Goal: Task Accomplishment & Management: Complete application form

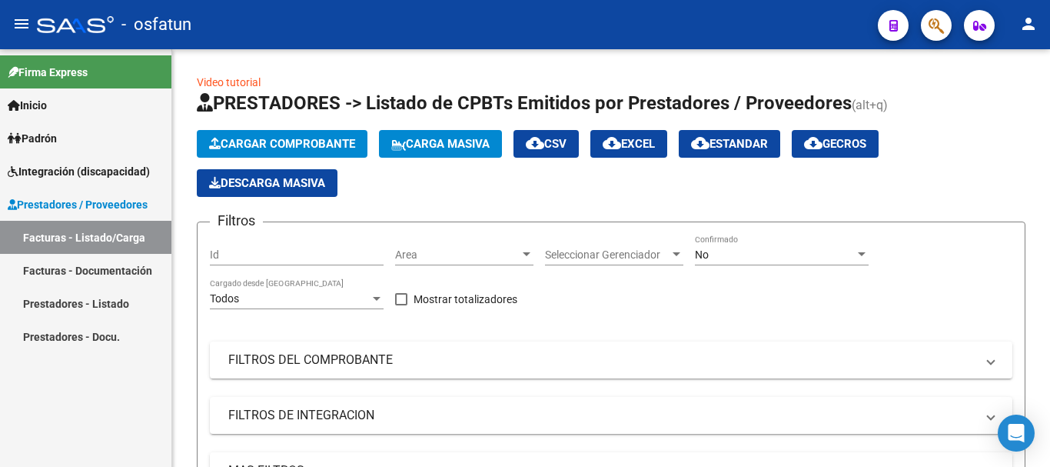
click at [122, 231] on link "Facturas - Listado/Carga" at bounding box center [85, 237] width 171 height 33
click at [71, 228] on link "Facturas - Listado/Carga" at bounding box center [85, 237] width 171 height 33
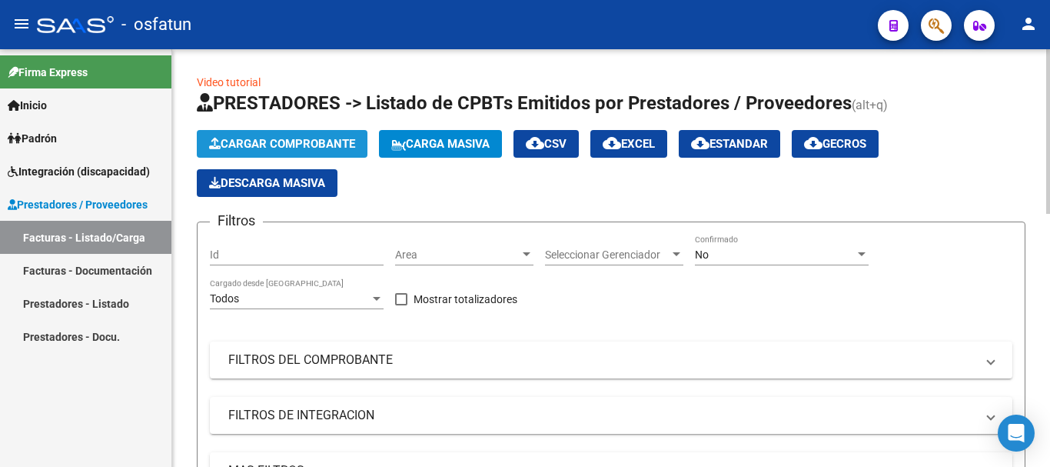
click at [275, 145] on span "Cargar Comprobante" at bounding box center [282, 144] width 146 height 14
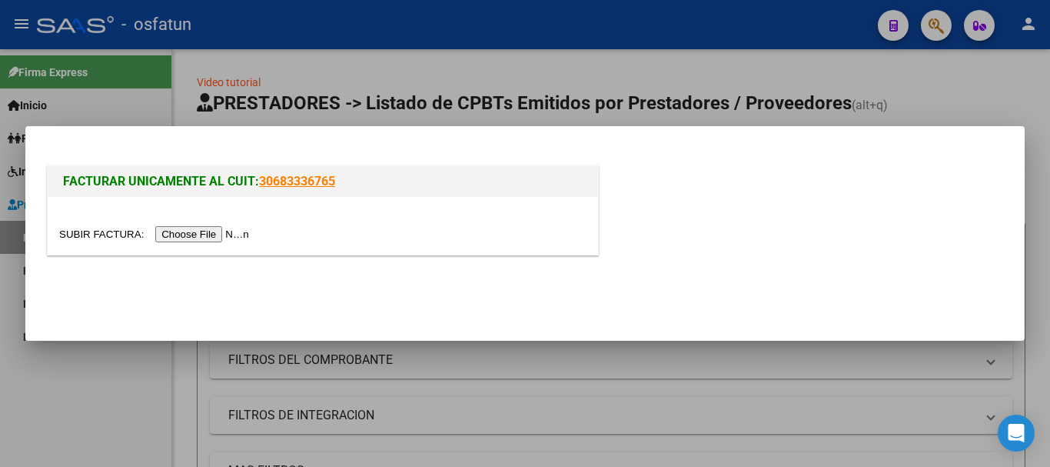
click at [184, 228] on input "file" at bounding box center [156, 234] width 194 height 16
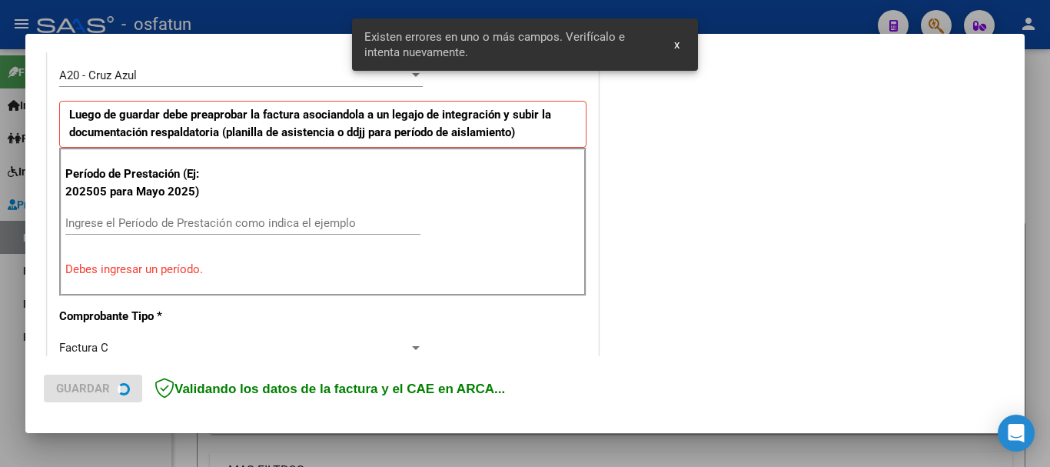
scroll to position [461, 0]
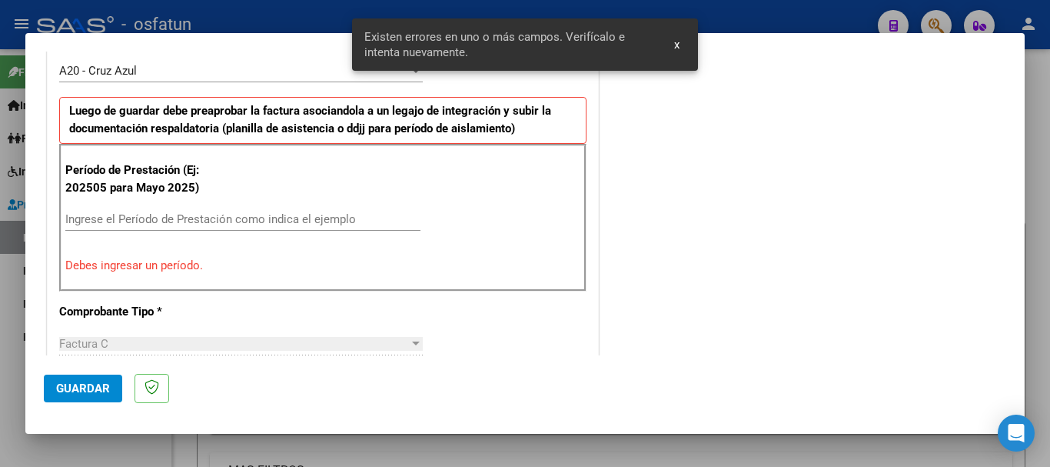
click at [161, 217] on input "Ingrese el Período de Prestación como indica el ejemplo" at bounding box center [242, 219] width 355 height 14
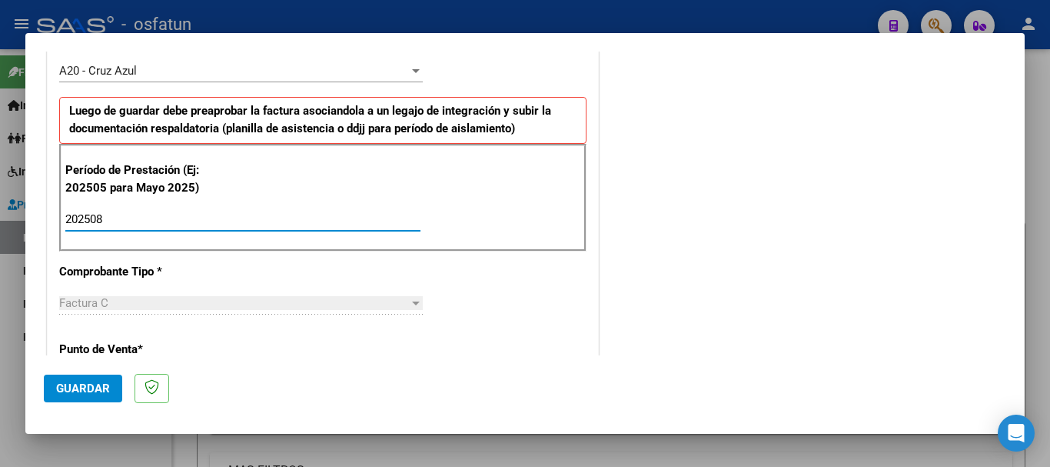
type input "202508"
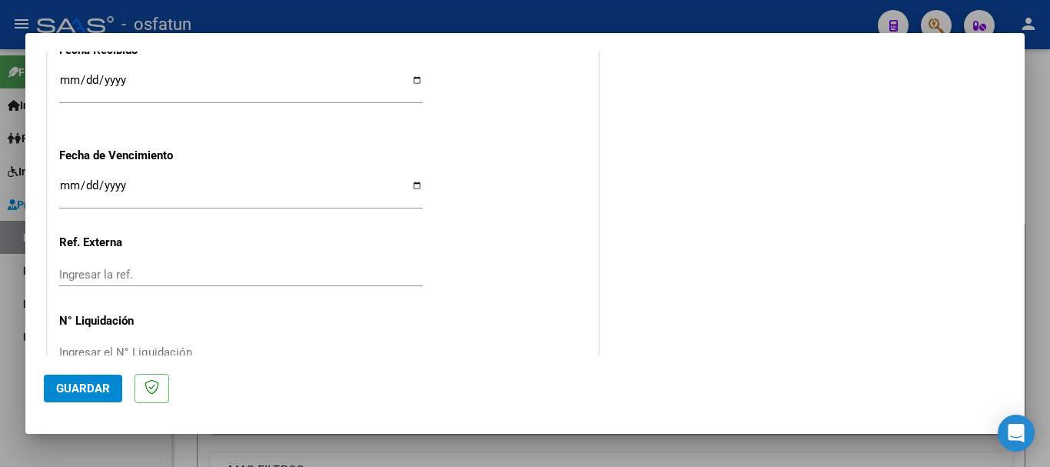
scroll to position [1215, 0]
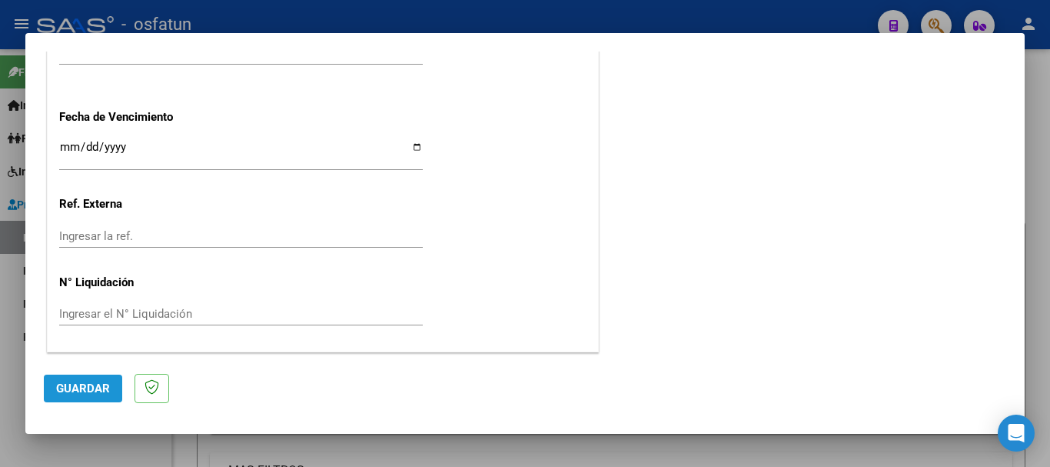
drag, startPoint x: 108, startPoint y: 378, endPoint x: 39, endPoint y: 427, distance: 84.3
click at [105, 380] on button "Guardar" at bounding box center [83, 388] width 78 height 28
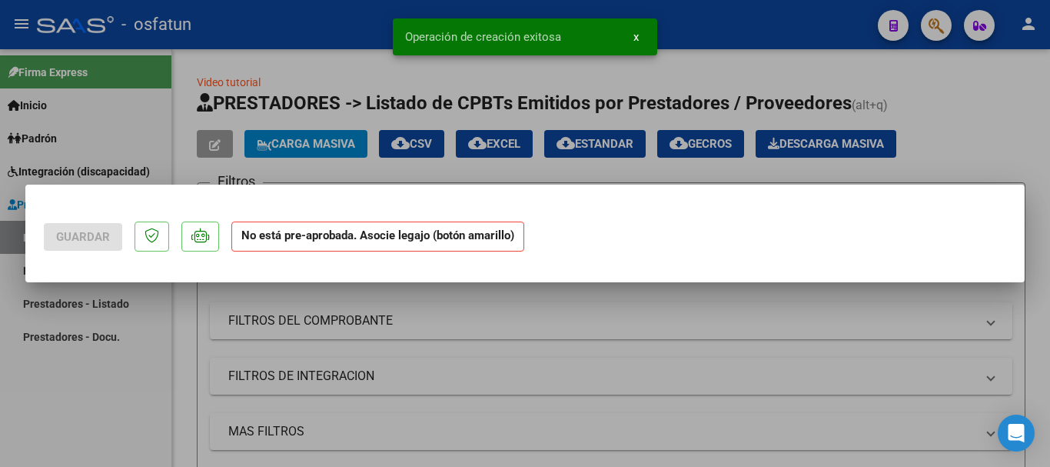
scroll to position [0, 0]
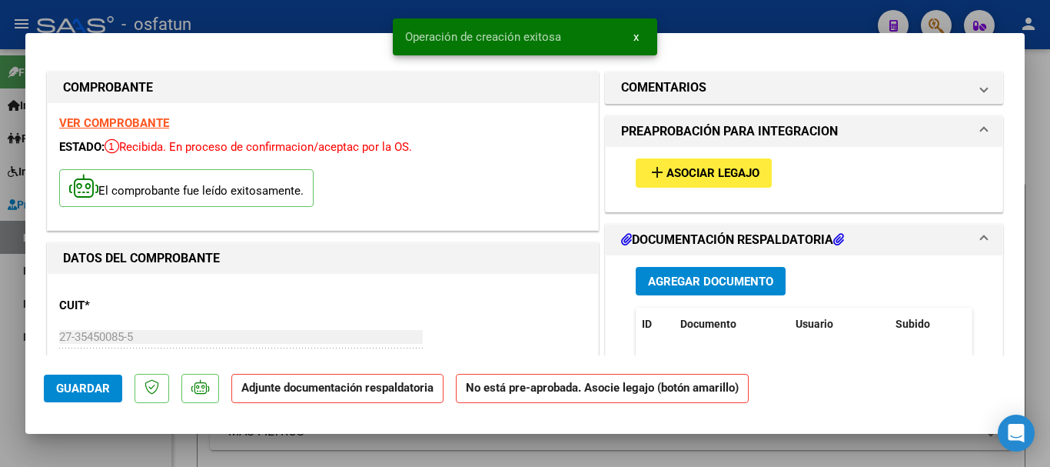
click at [677, 160] on div "add Asociar Legajo" at bounding box center [804, 173] width 360 height 52
click at [676, 167] on span "Asociar Legajo" at bounding box center [712, 174] width 93 height 14
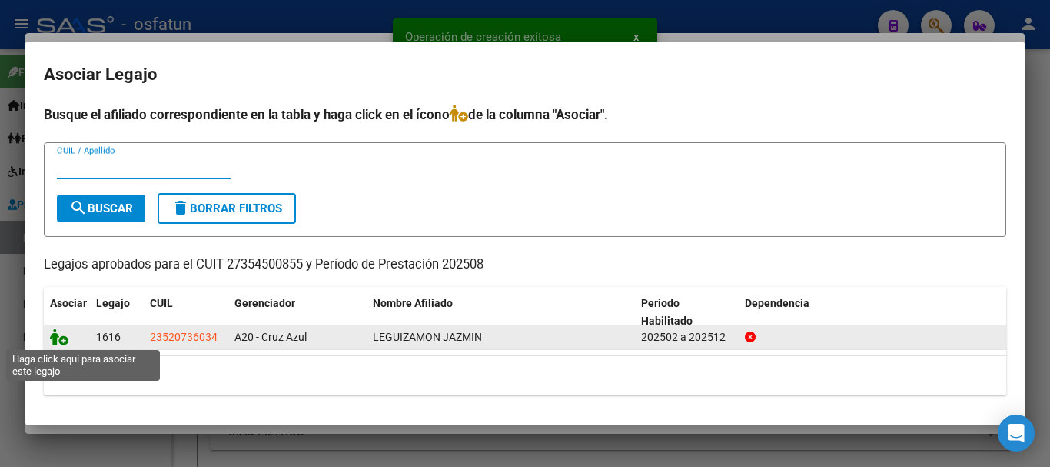
click at [59, 335] on icon at bounding box center [59, 336] width 18 height 17
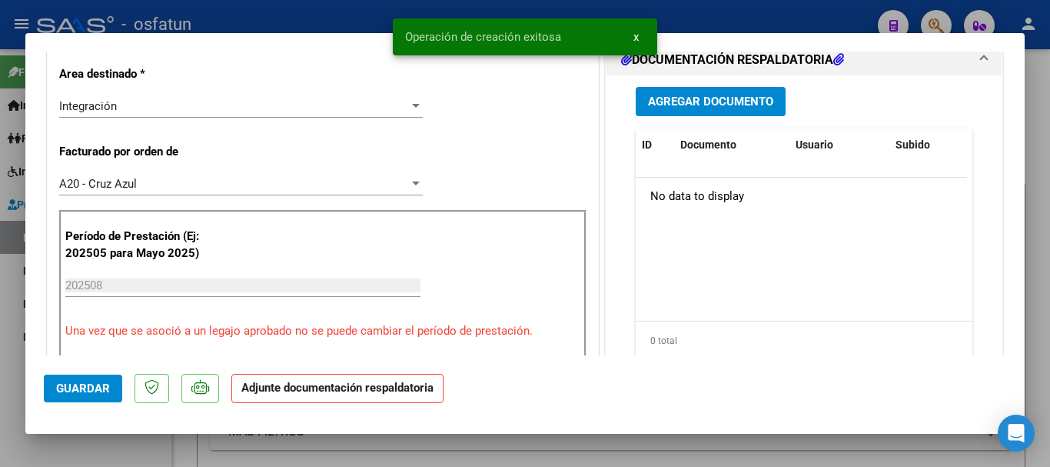
scroll to position [404, 0]
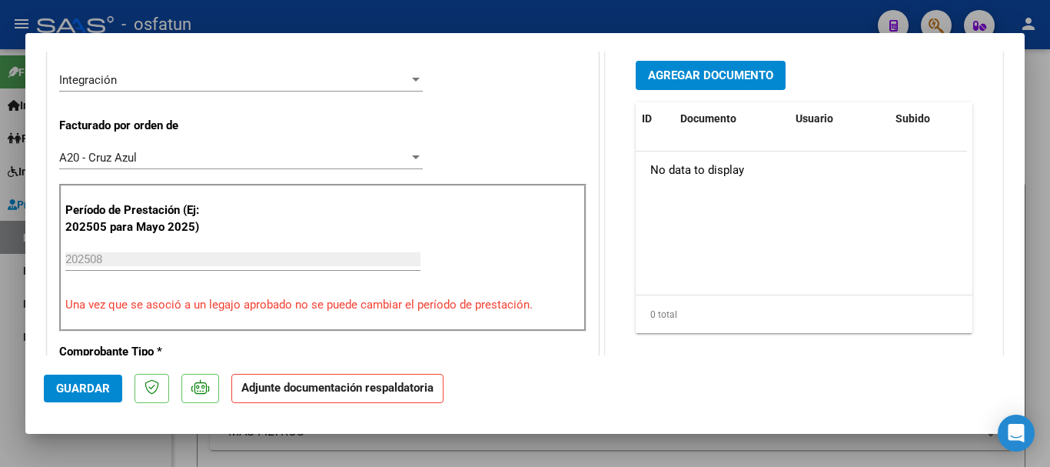
click at [670, 78] on span "Agregar Documento" at bounding box center [710, 76] width 125 height 14
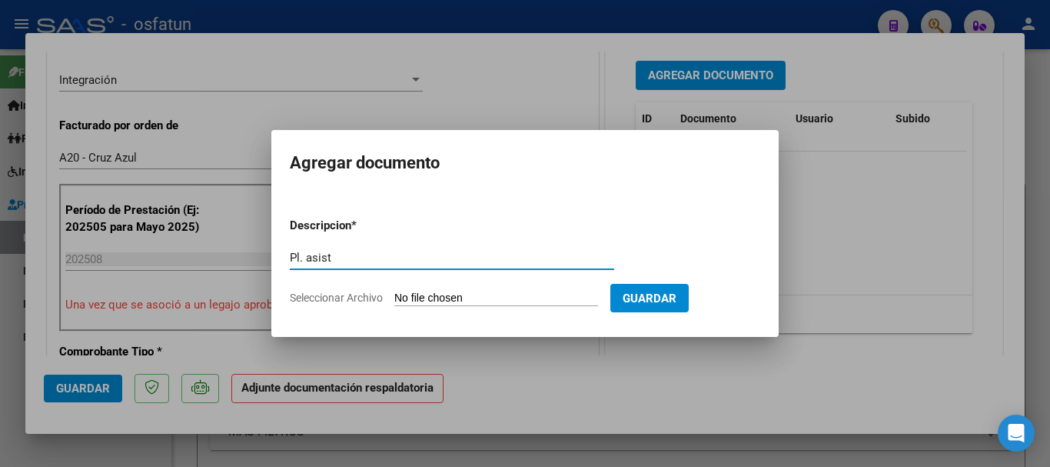
type input "Pl. asist"
click at [518, 291] on input "Seleccionar Archivo" at bounding box center [496, 298] width 204 height 15
type input "C:\fakepath\Planilla asistencia [PERSON_NAME] - [PERSON_NAME].jpeg"
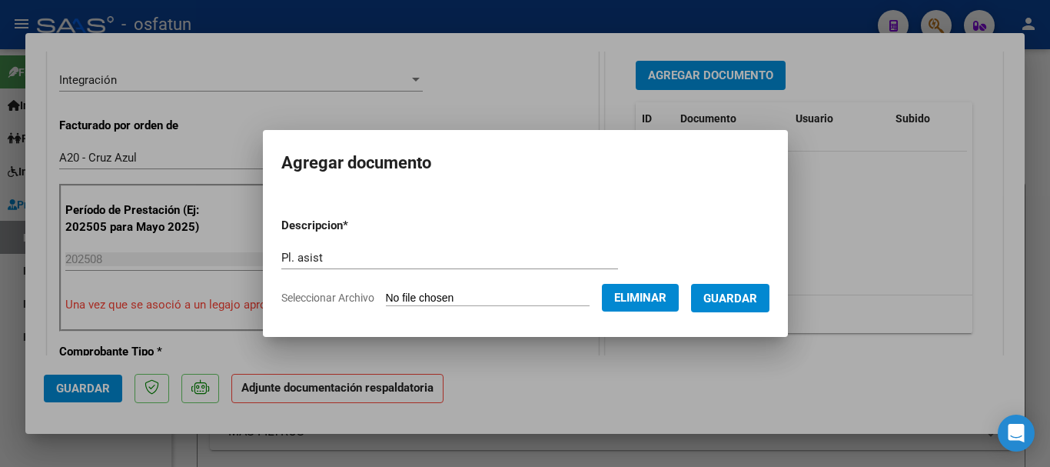
click at [745, 292] on span "Guardar" at bounding box center [730, 298] width 54 height 14
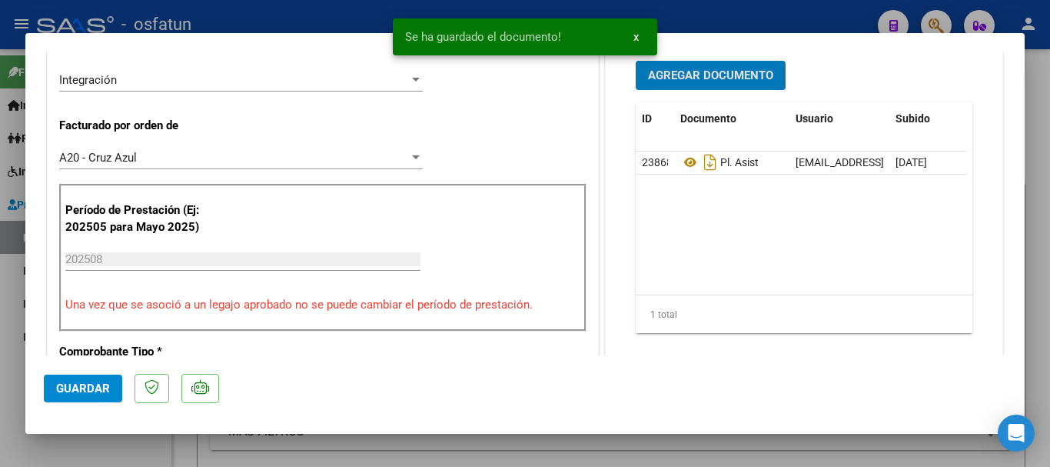
click at [660, 71] on div "Se ha guardado el documento! x" at bounding box center [524, 37] width 301 height 74
click at [709, 78] on span "Agregar Documento" at bounding box center [710, 76] width 125 height 14
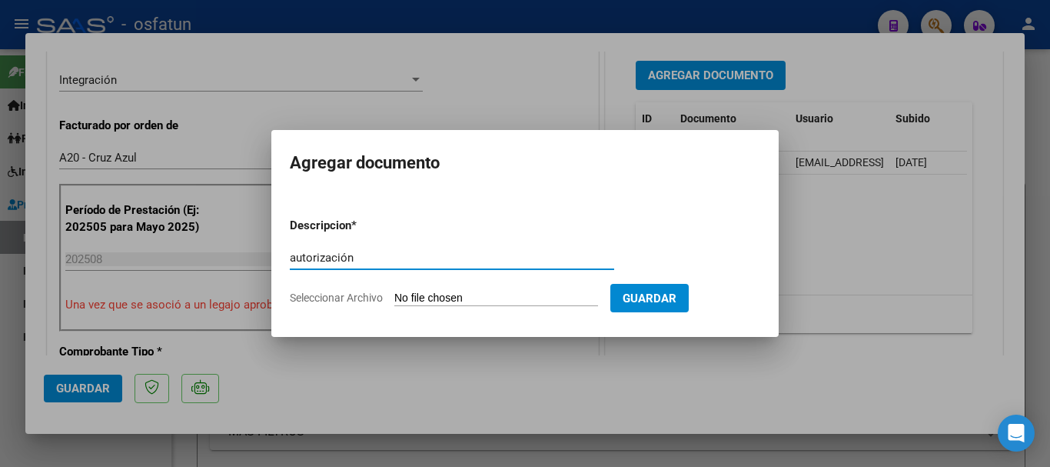
type input "autorización"
click at [510, 301] on input "Seleccionar Archivo" at bounding box center [496, 298] width 204 height 15
type input "C:\fakepath\LEGUIZAMON JAZMIN MMA 2025.pdf"
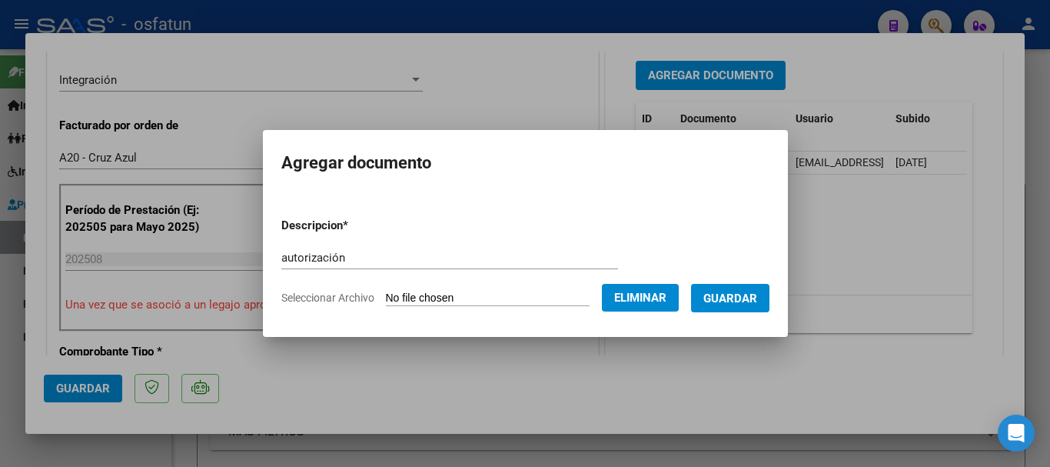
drag, startPoint x: 757, startPoint y: 301, endPoint x: 736, endPoint y: 307, distance: 21.6
click at [756, 301] on span "Guardar" at bounding box center [730, 298] width 54 height 14
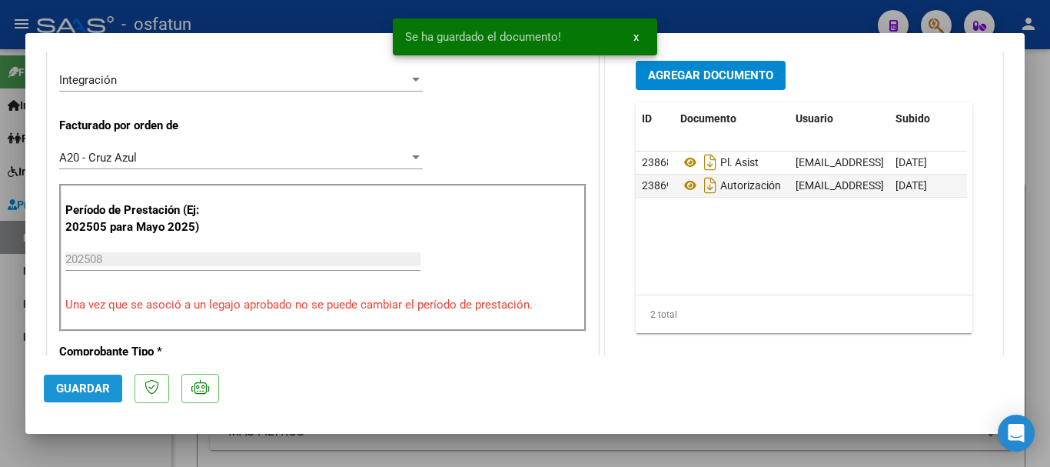
click at [69, 385] on span "Guardar" at bounding box center [83, 388] width 54 height 14
drag, startPoint x: 1049, startPoint y: 341, endPoint x: 1003, endPoint y: 374, distance: 56.3
click at [1049, 342] on div at bounding box center [525, 233] width 1050 height 467
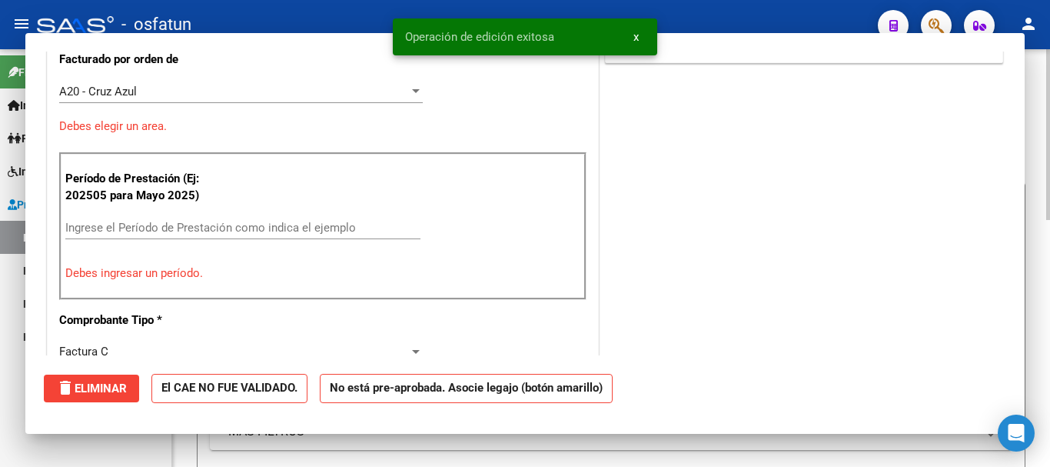
scroll to position [0, 0]
